Goal: Check status

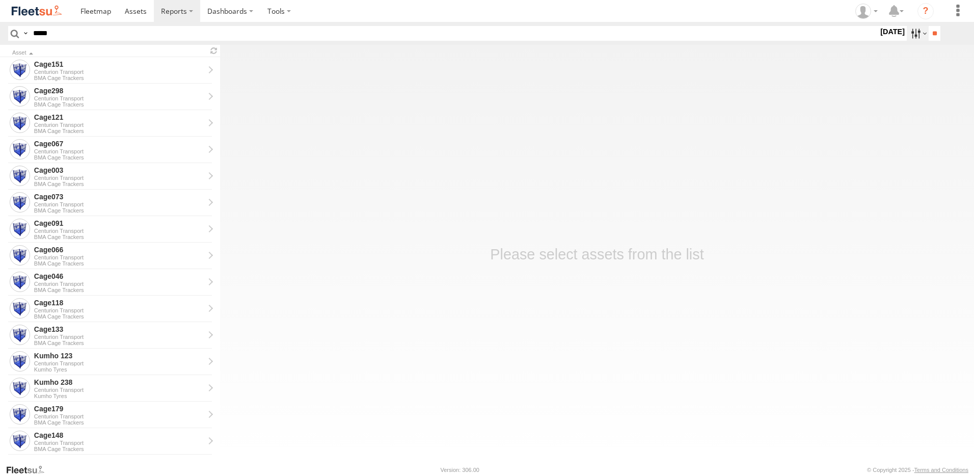
type input "*****"
click at [908, 31] on label at bounding box center [918, 33] width 22 height 15
click at [0, 0] on label at bounding box center [0, 0] width 0 height 0
click at [929, 33] on input "**" at bounding box center [935, 33] width 12 height 15
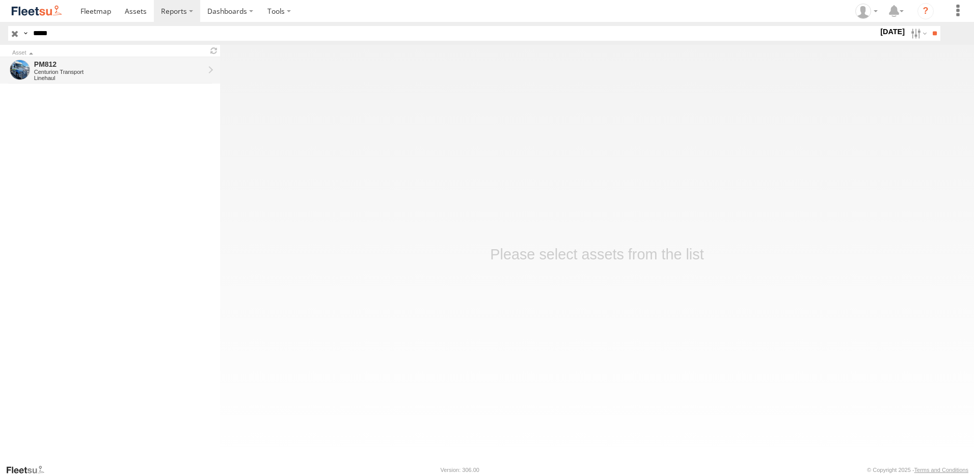
click at [154, 77] on div "Linehaul" at bounding box center [119, 78] width 170 height 6
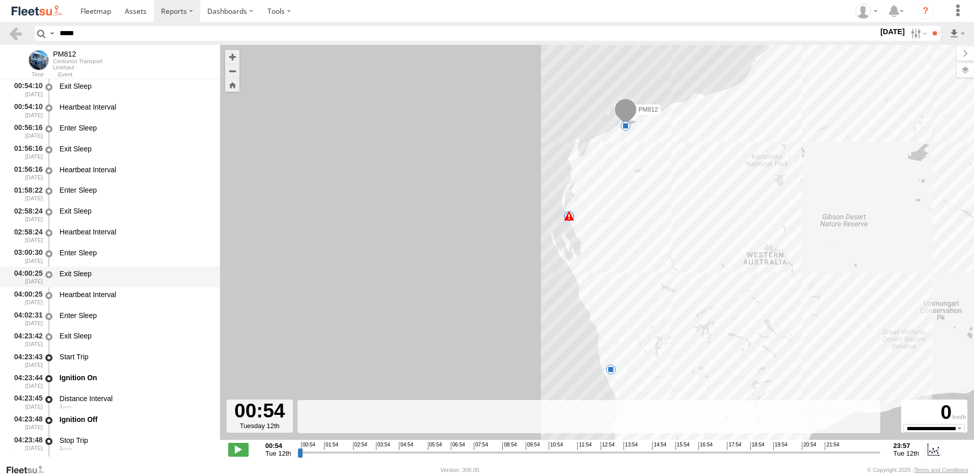
click at [94, 286] on div "Exit Sleep" at bounding box center [135, 276] width 154 height 19
click at [71, 385] on div "Ignition On" at bounding box center [135, 380] width 154 height 19
click at [74, 381] on div "Ignition On" at bounding box center [135, 377] width 151 height 9
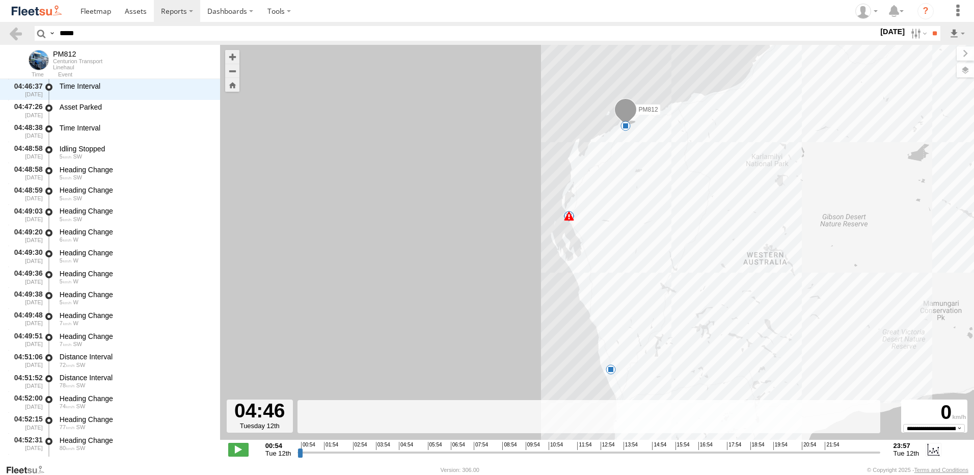
drag, startPoint x: 301, startPoint y: 450, endPoint x: 397, endPoint y: 443, distance: 96.0
click at [397, 447] on input "range" at bounding box center [588, 452] width 582 height 10
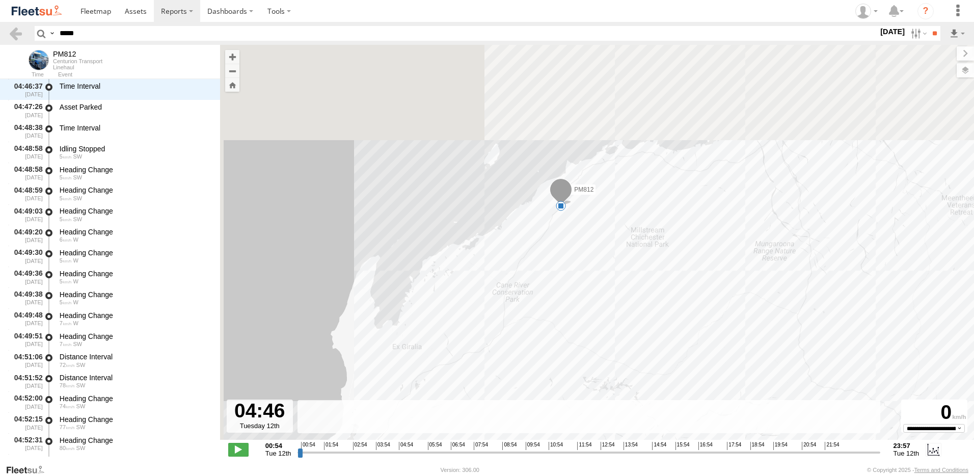
drag, startPoint x: 594, startPoint y: 95, endPoint x: 618, endPoint y: 223, distance: 130.7
click at [618, 223] on div "PM812 04:23 Tue 11:32 Tue 11:51 Tue 11:51 Tue 11:51 Tue 11:52 Tue 20:20 Tue" at bounding box center [597, 247] width 754 height 405
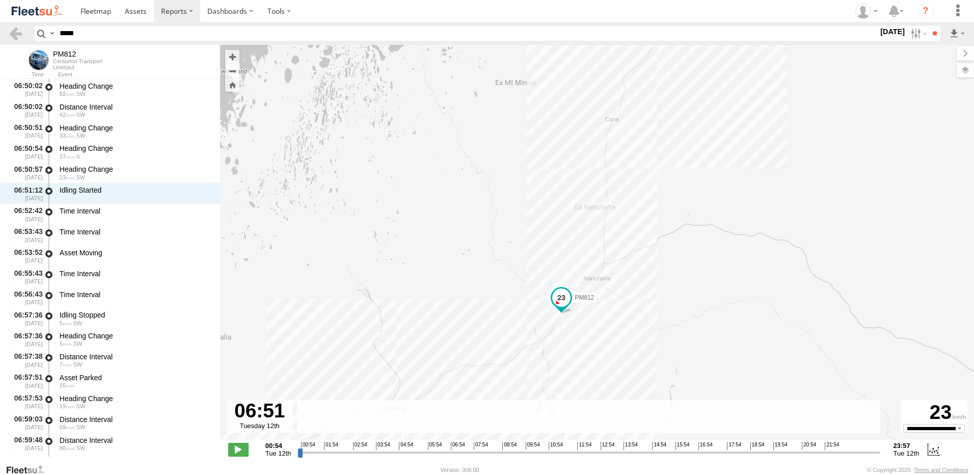
scroll to position [7305, 0]
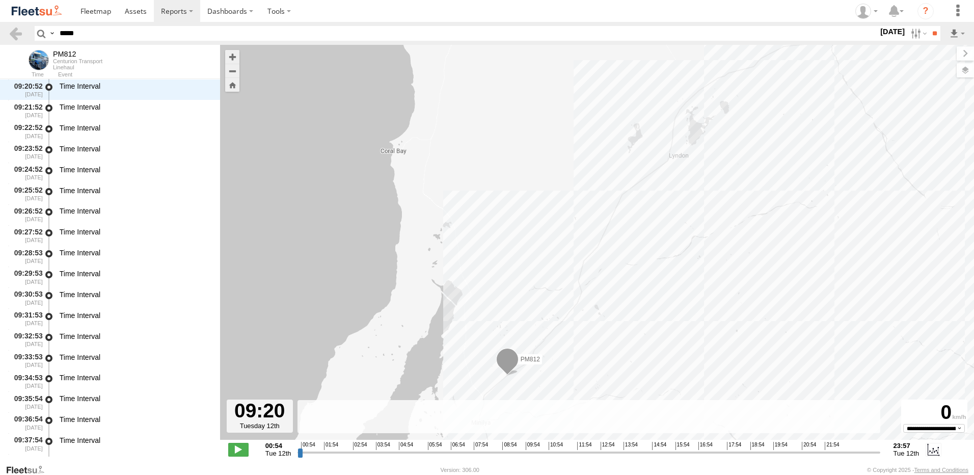
drag, startPoint x: 396, startPoint y: 454, endPoint x: 511, endPoint y: 455, distance: 115.1
click at [511, 455] on input "range" at bounding box center [588, 452] width 582 height 10
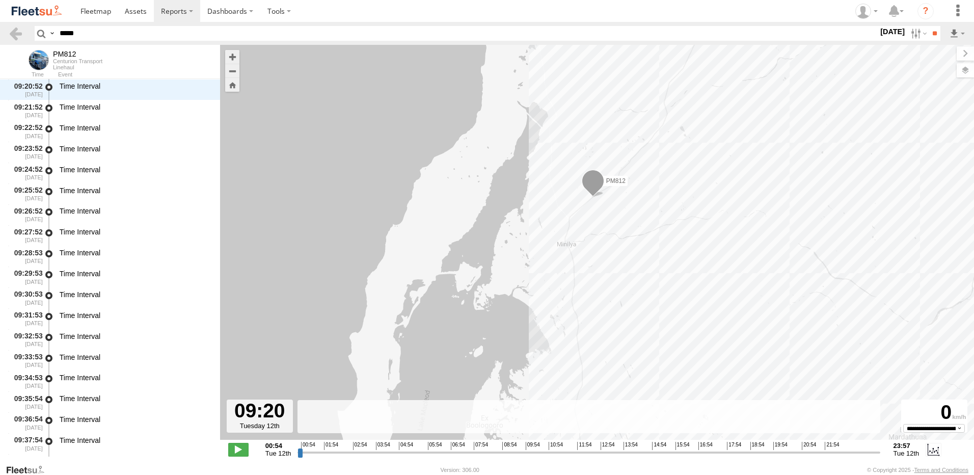
drag, startPoint x: 564, startPoint y: 332, endPoint x: 656, endPoint y: 132, distance: 219.5
click at [656, 132] on div "PM812 04:23 Tue 11:32 Tue 11:51 Tue 11:51 Tue 11:51 Tue 11:52 Tue 20:20 Tue" at bounding box center [597, 247] width 754 height 405
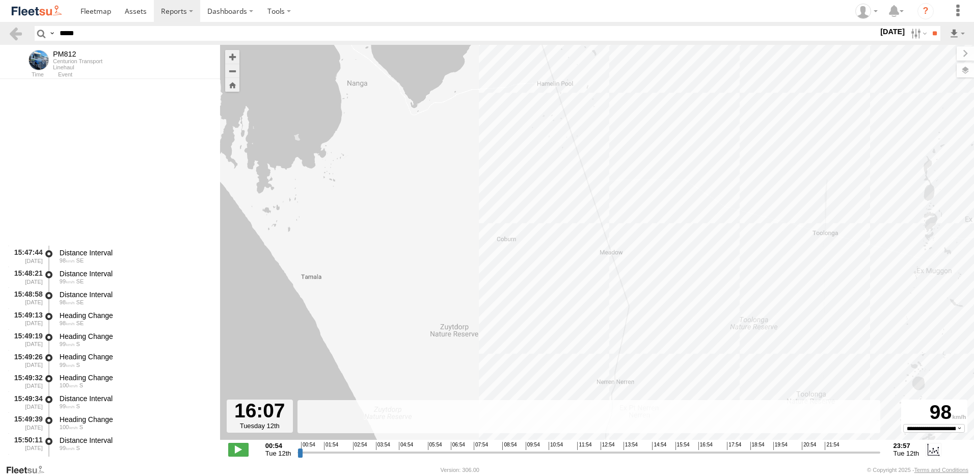
scroll to position [35019, 0]
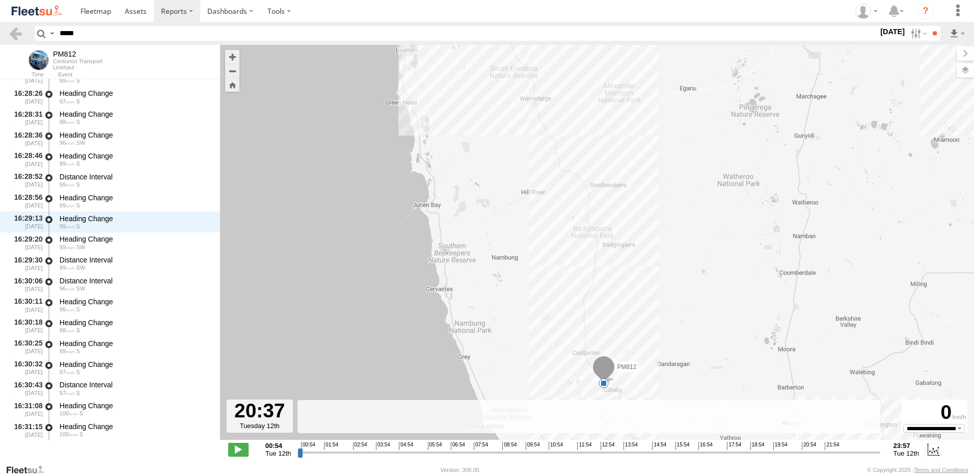
drag, startPoint x: 513, startPoint y: 453, endPoint x: 793, endPoint y: 445, distance: 280.3
click at [793, 447] on input "range" at bounding box center [588, 452] width 582 height 10
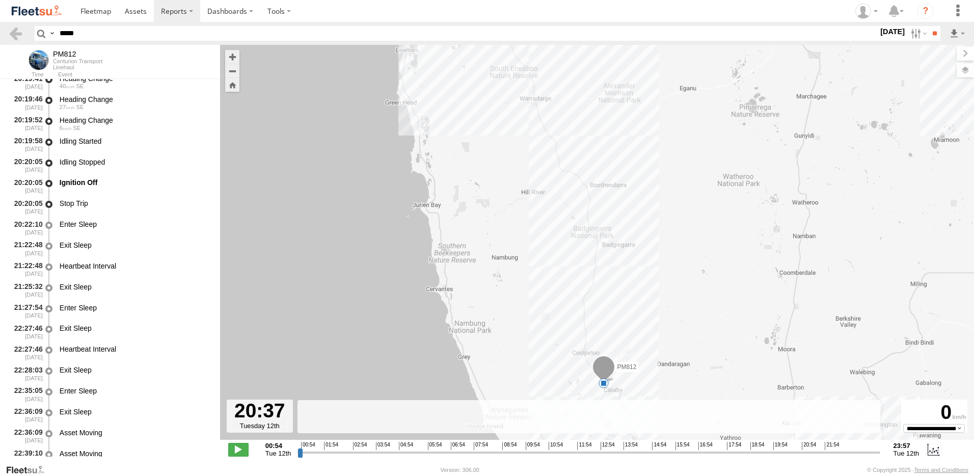
scroll to position [52454, 0]
click at [90, 203] on div "Ignition Off" at bounding box center [135, 202] width 151 height 9
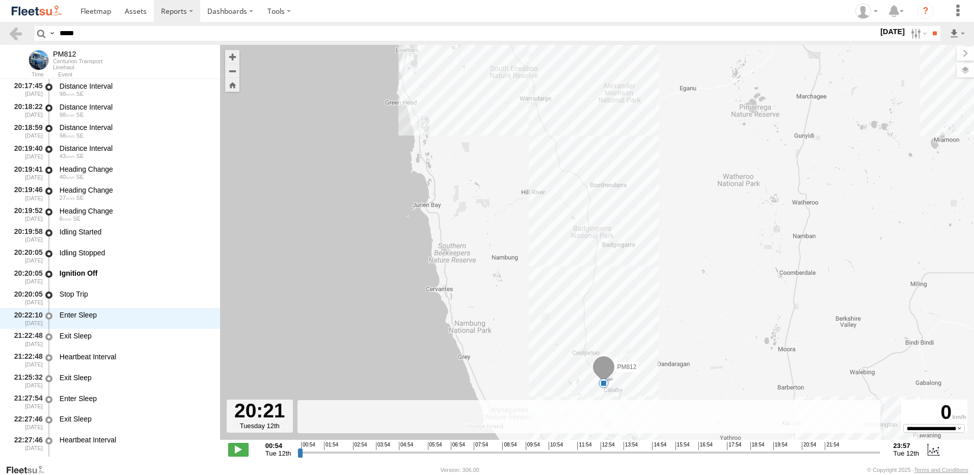
scroll to position [52279, 0]
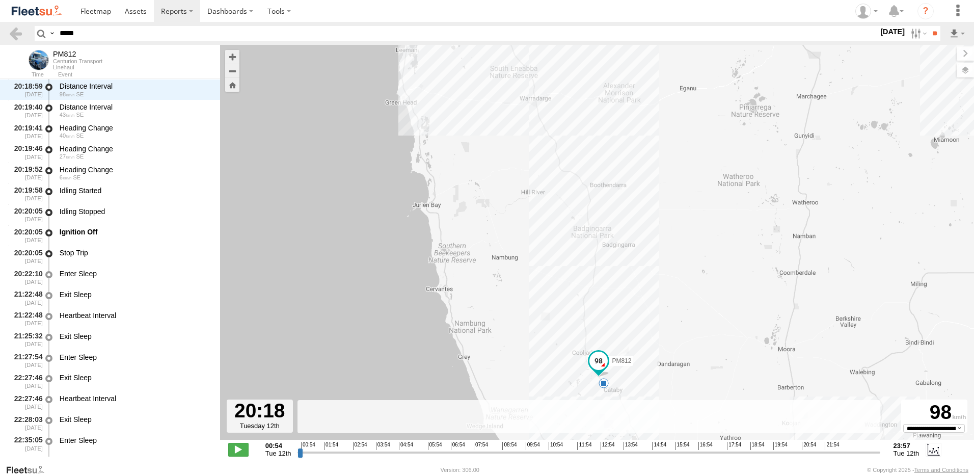
drag, startPoint x: 790, startPoint y: 454, endPoint x: 785, endPoint y: 453, distance: 5.1
type input "**********"
click at [785, 453] on input "range" at bounding box center [588, 452] width 582 height 10
click at [68, 231] on div "Ignition Off" at bounding box center [135, 231] width 151 height 9
